Goal: Check status

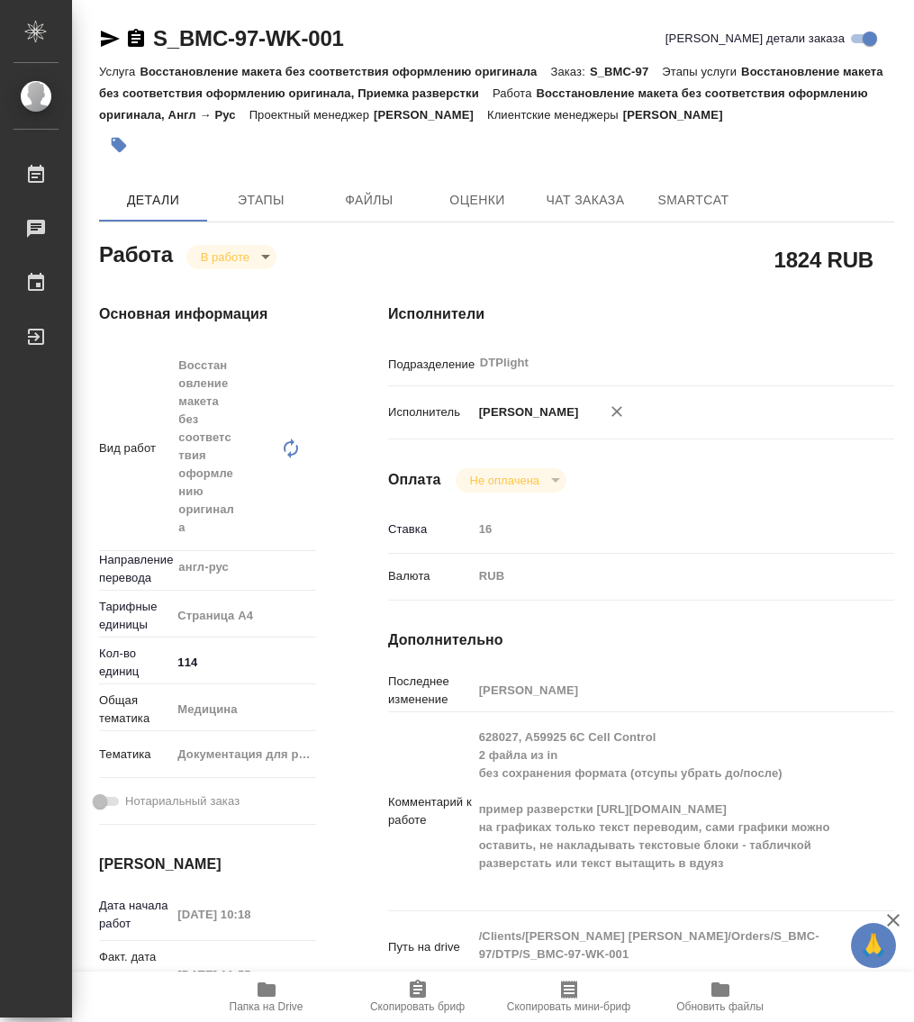
click at [269, 989] on icon "button" at bounding box center [267, 989] width 18 height 14
click at [209, 259] on body "🙏 .cls-1 fill:#fff; AWATERA Работы 0 Чаты График Выйти S_BMC-97-WK-001 Кратко д…" at bounding box center [457, 511] width 914 height 1022
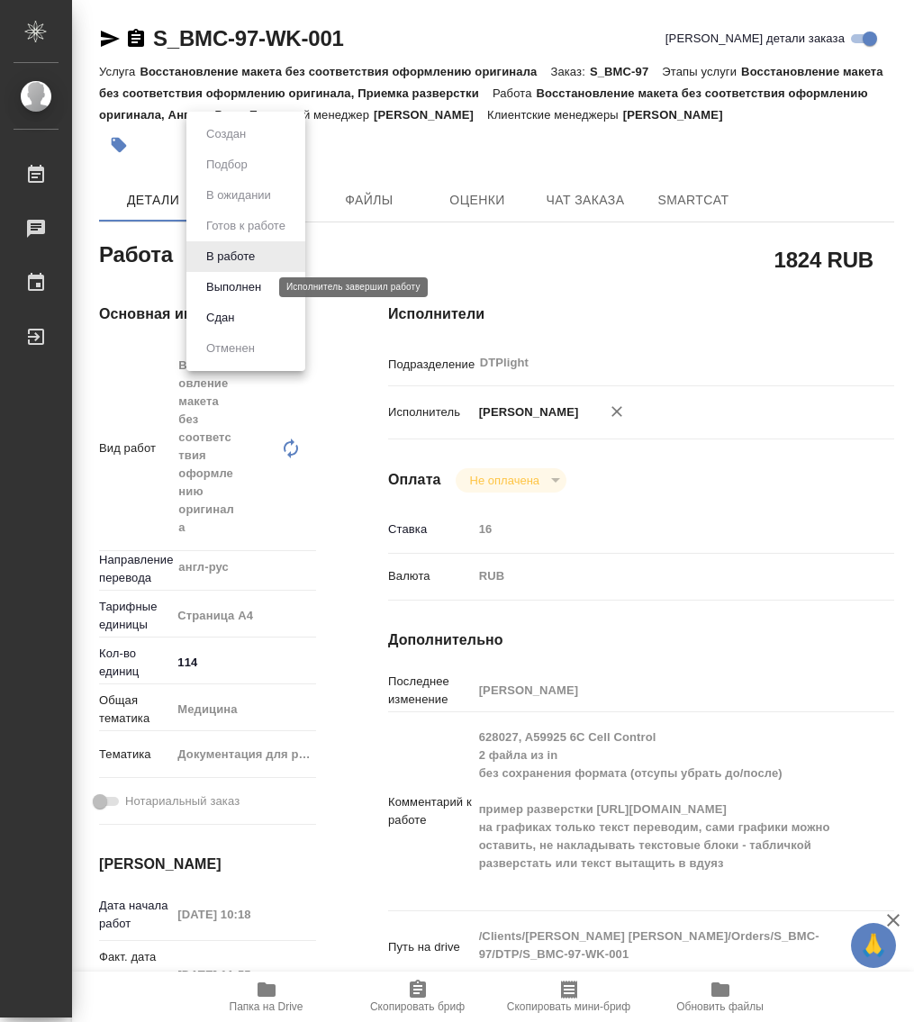
click at [238, 282] on button "Выполнен" at bounding box center [234, 287] width 66 height 20
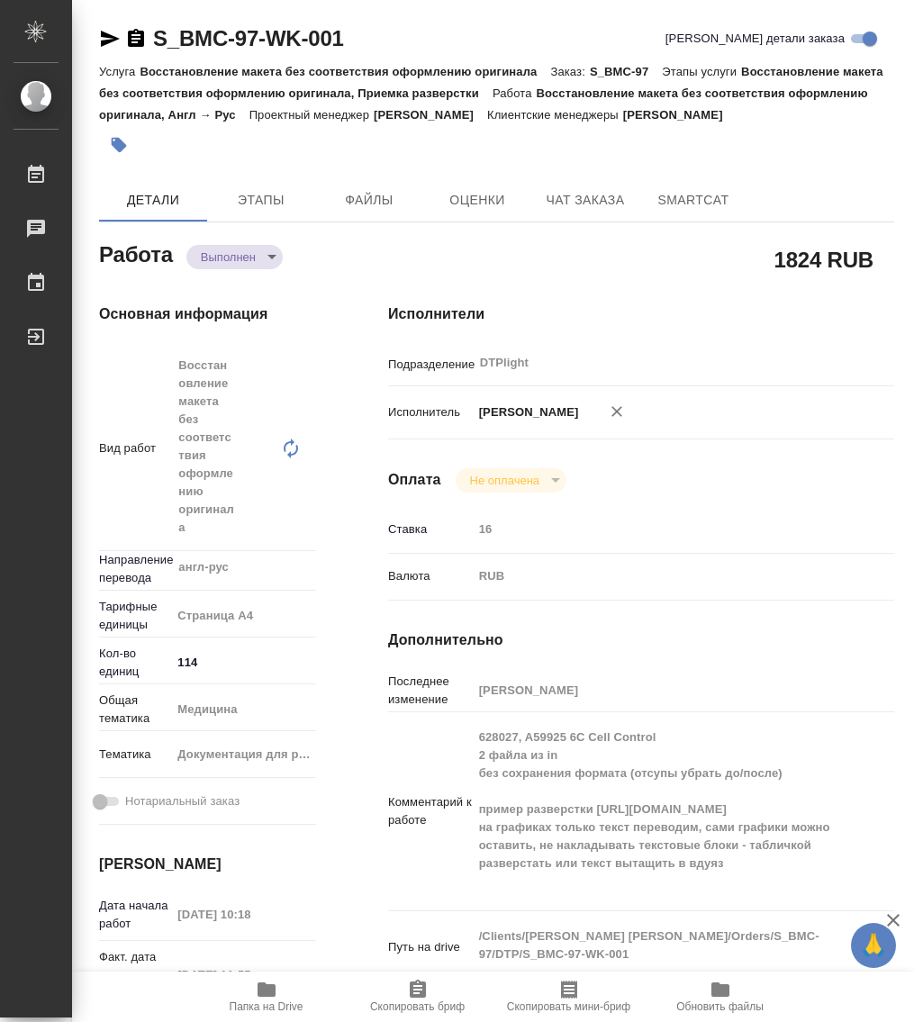
type textarea "x"
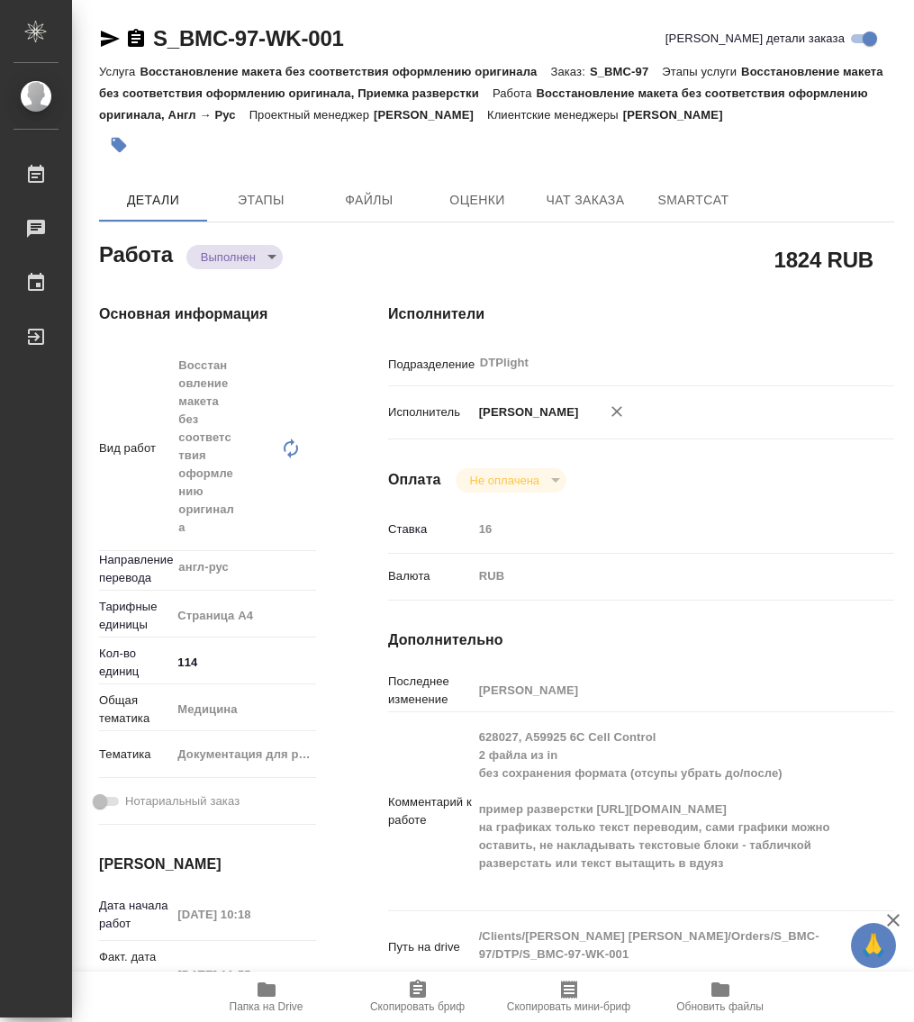
type textarea "x"
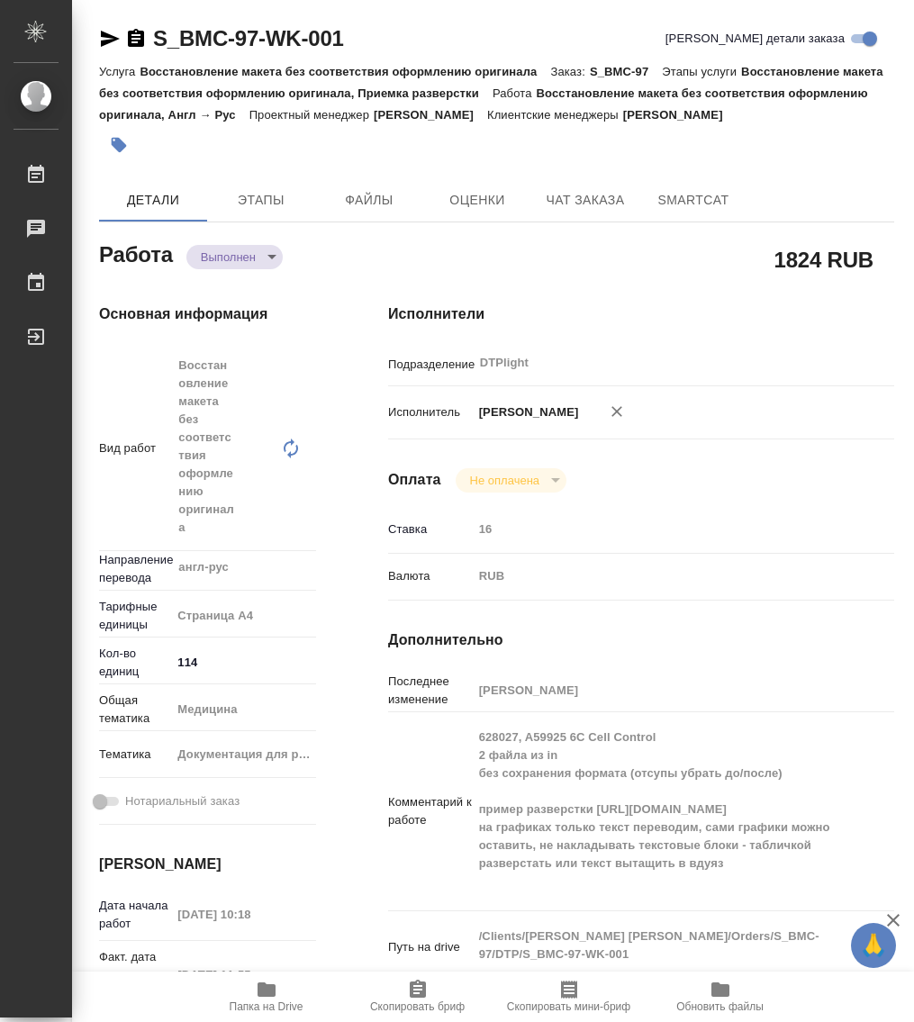
type textarea "x"
